Goal: Task Accomplishment & Management: Use online tool/utility

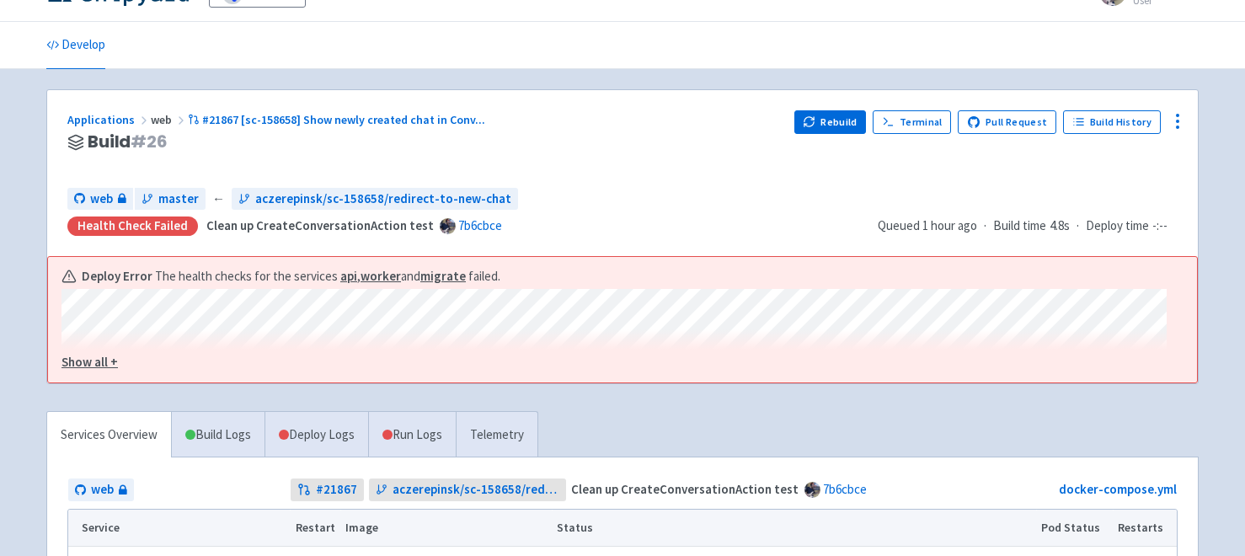
scroll to position [40, 0]
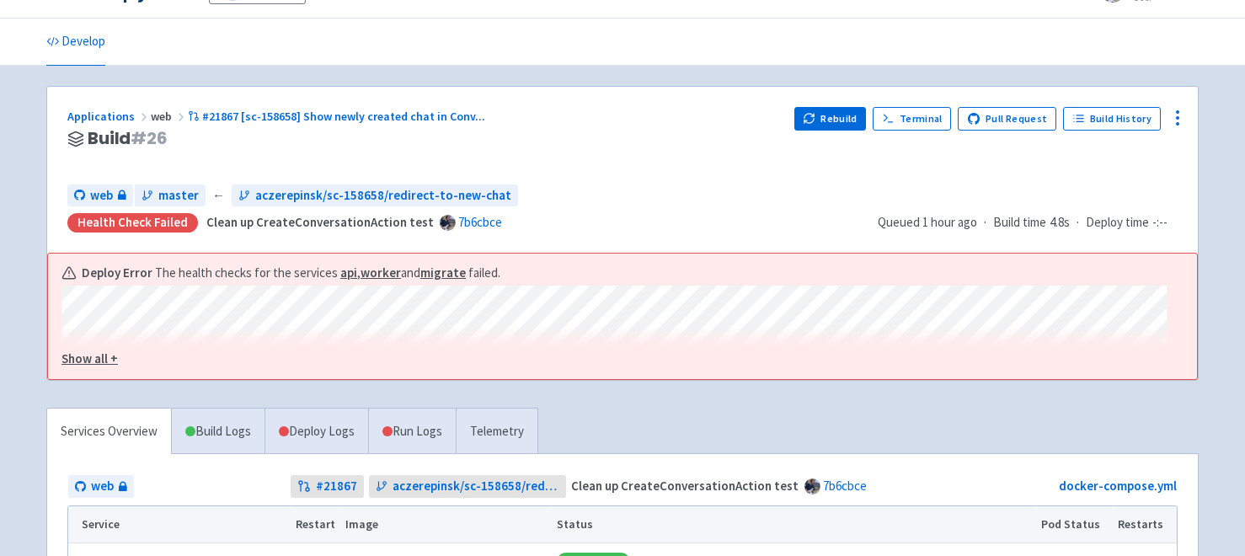
click at [94, 360] on u "Show all +" at bounding box center [89, 358] width 56 height 16
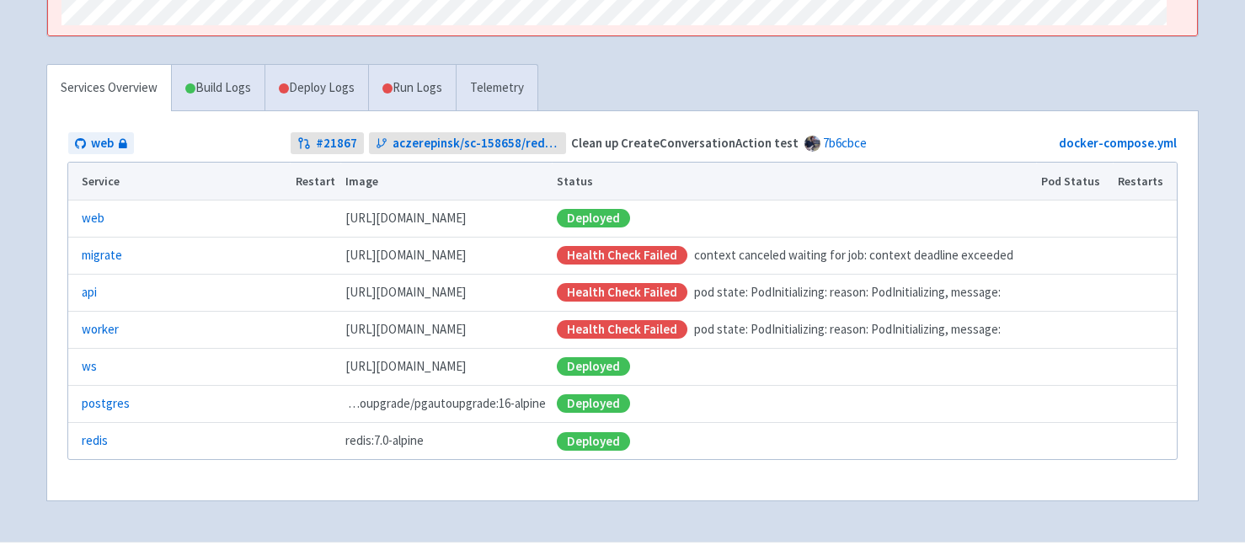
scroll to position [408, 0]
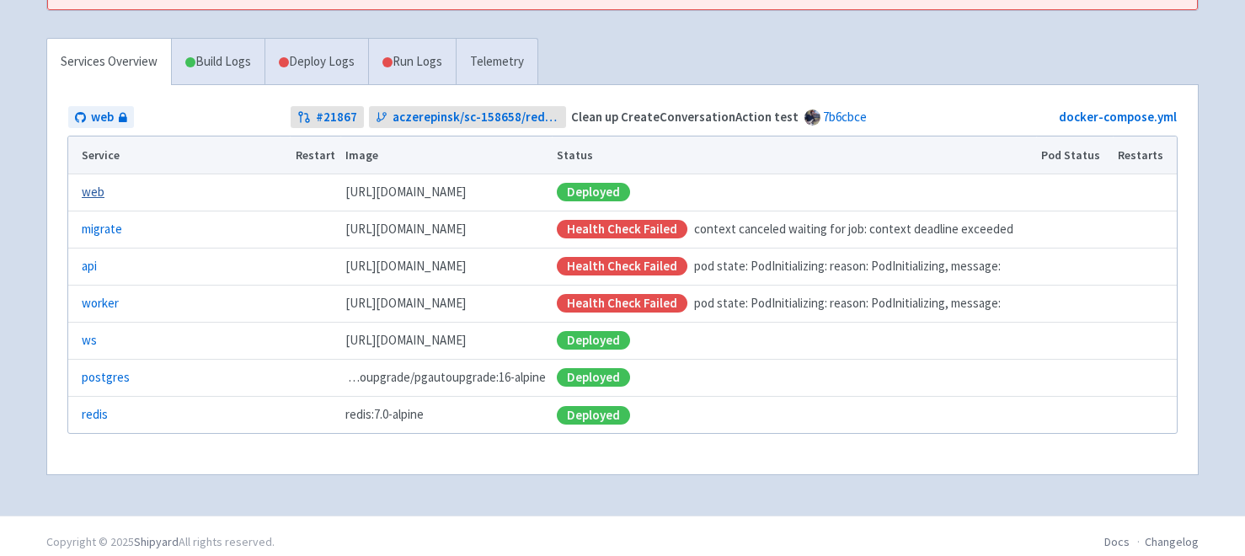
click at [93, 197] on link "web" at bounding box center [93, 192] width 23 height 19
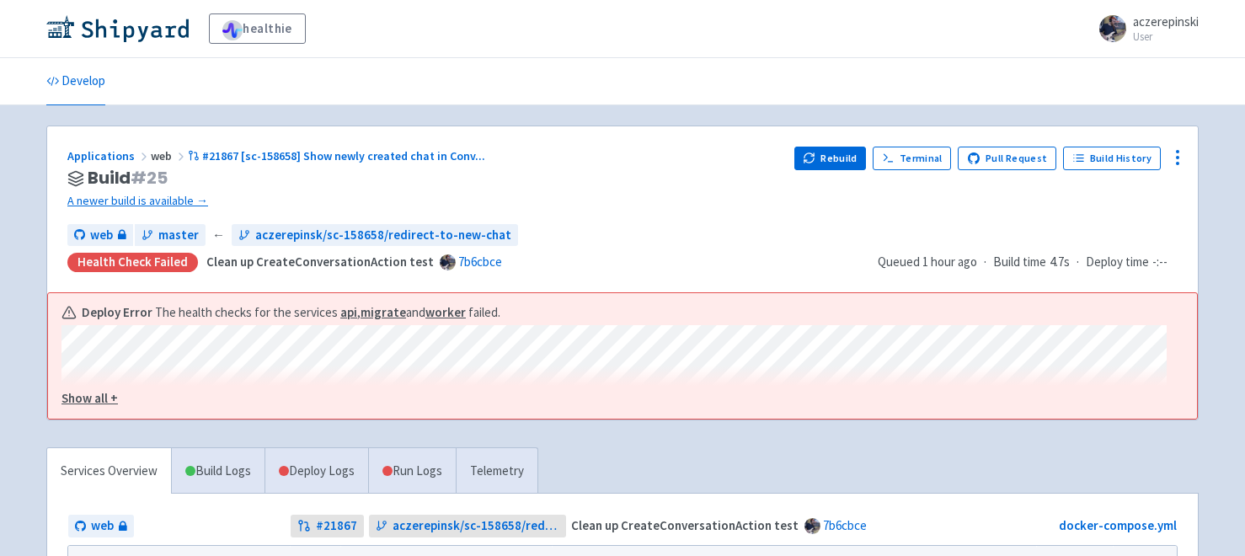
click at [95, 393] on u "Show all +" at bounding box center [89, 398] width 56 height 16
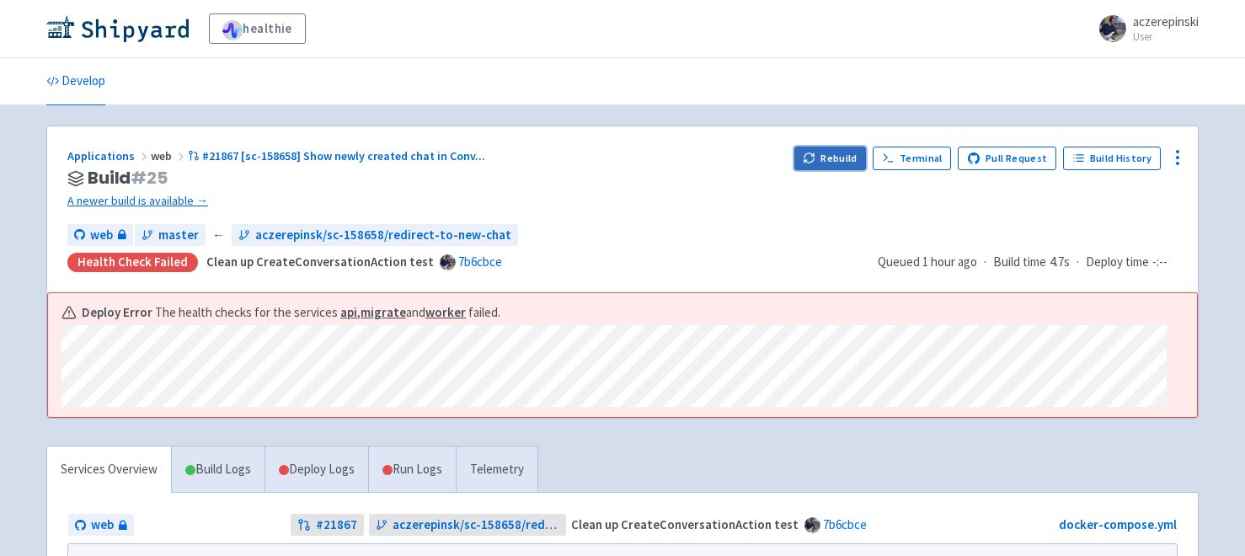
click at [825, 150] on button "Rebuild" at bounding box center [830, 159] width 72 height 24
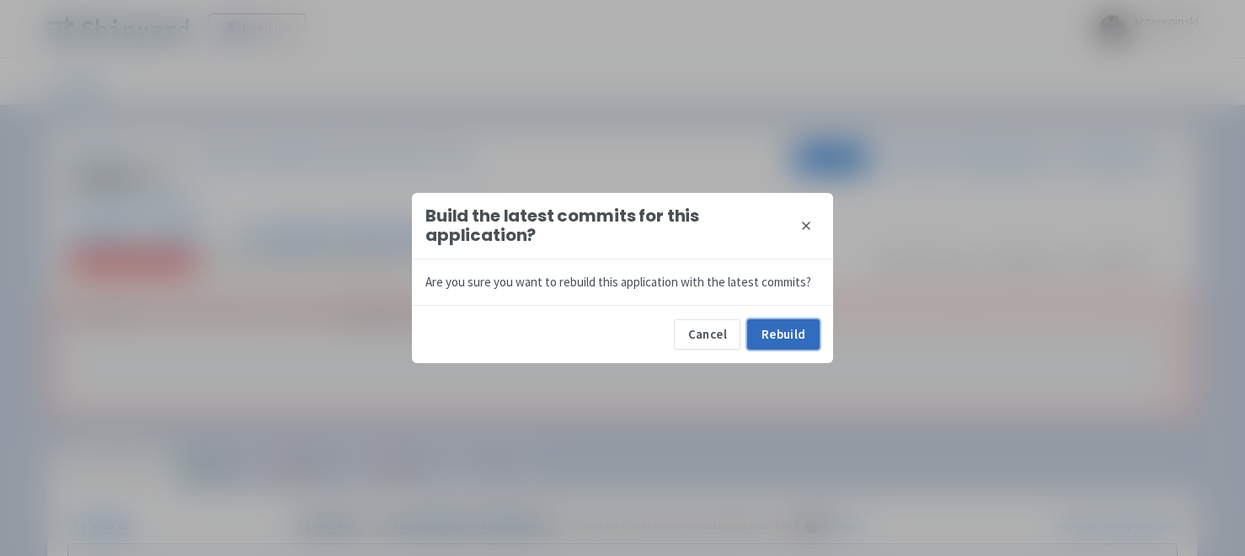
click at [806, 331] on button "Rebuild" at bounding box center [783, 334] width 72 height 30
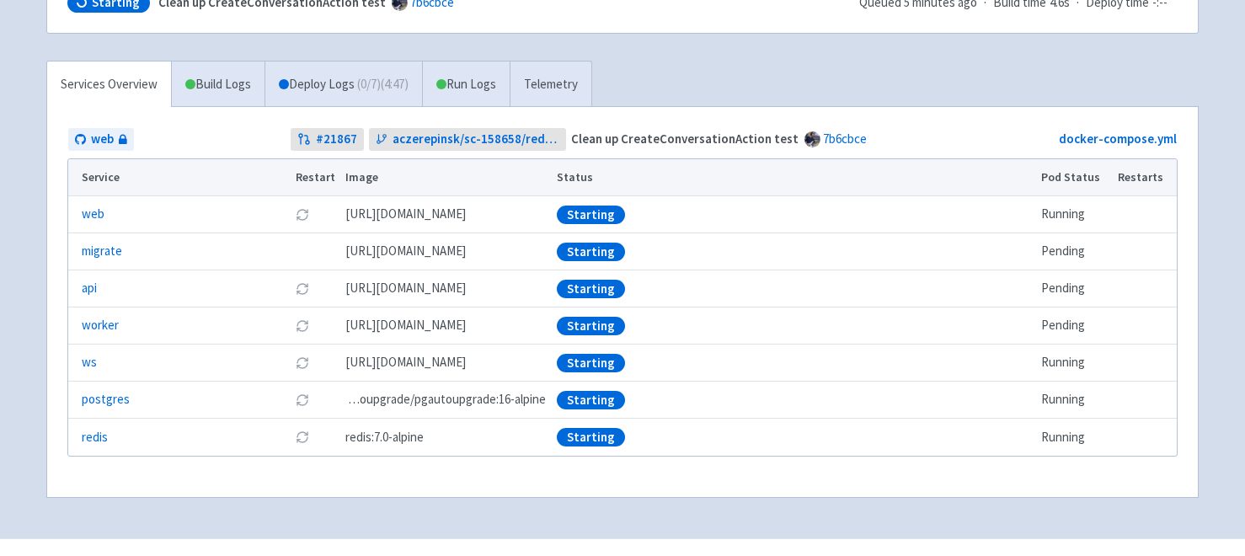
scroll to position [264, 0]
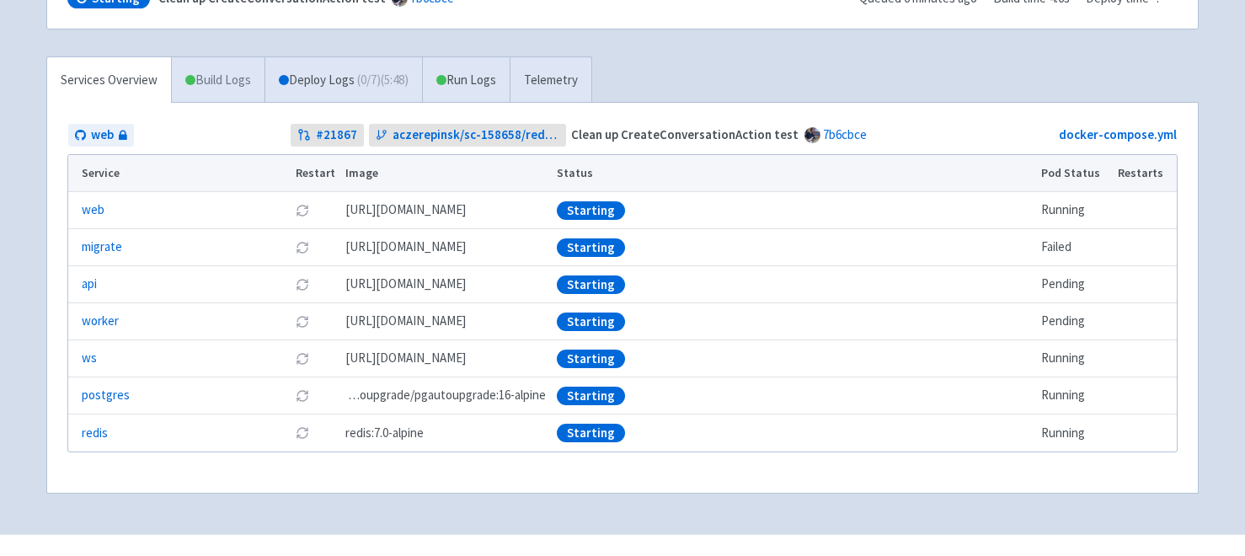
click at [230, 84] on link "Build Logs" at bounding box center [218, 80] width 93 height 46
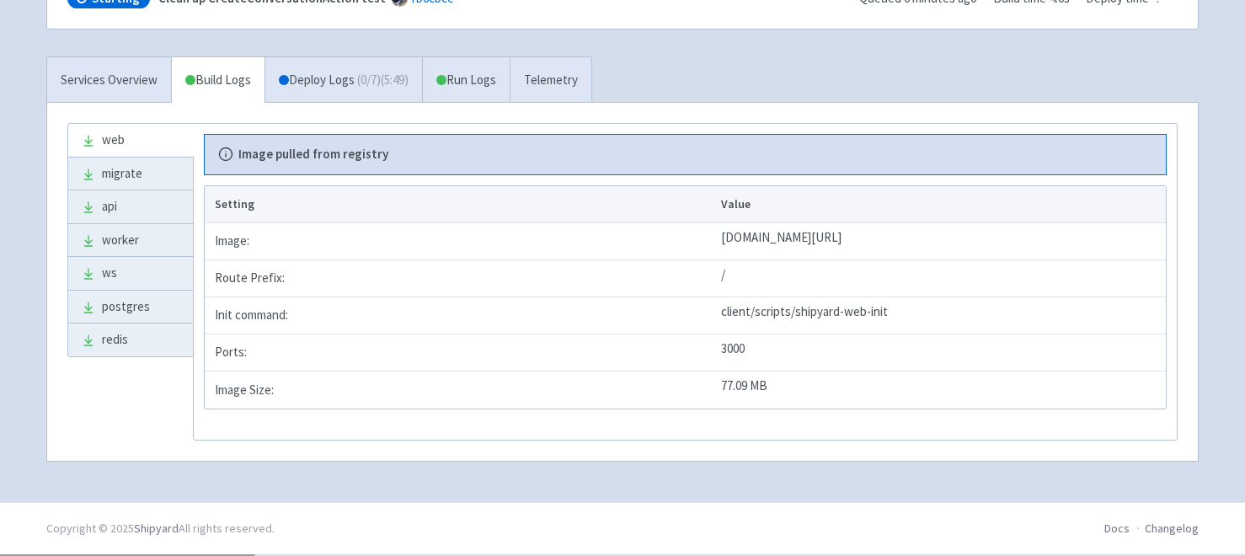
scroll to position [262, 0]
click at [344, 96] on link "Deploy Logs ( 0 / 7 ) (5:49)" at bounding box center [342, 82] width 157 height 46
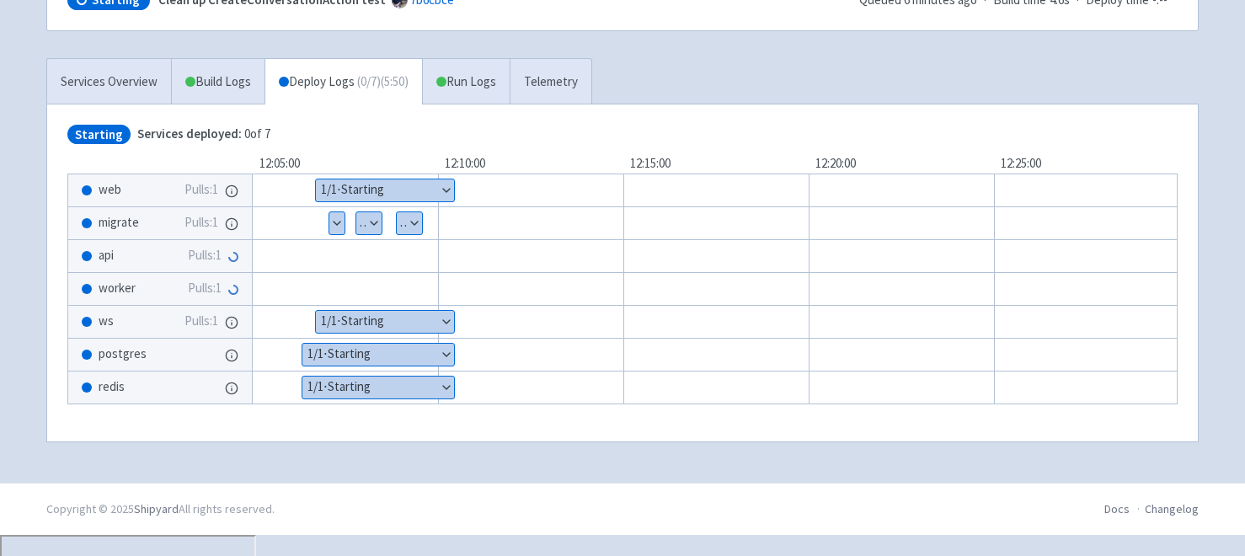
scroll to position [241, 0]
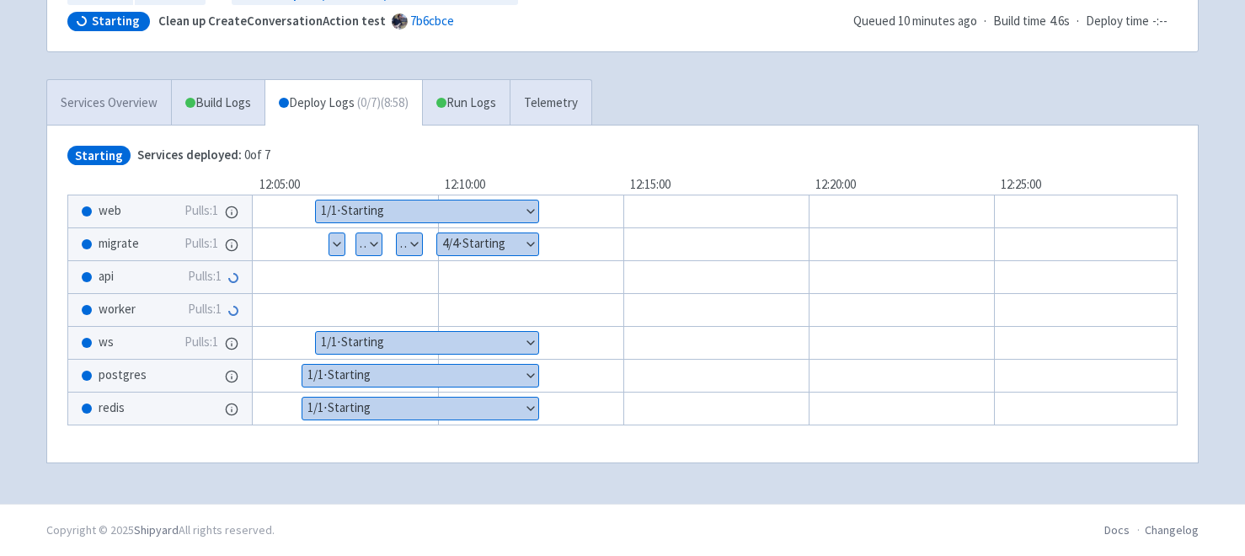
click at [128, 101] on link "Services Overview" at bounding box center [109, 103] width 124 height 46
